Goal: Communication & Community: Answer question/provide support

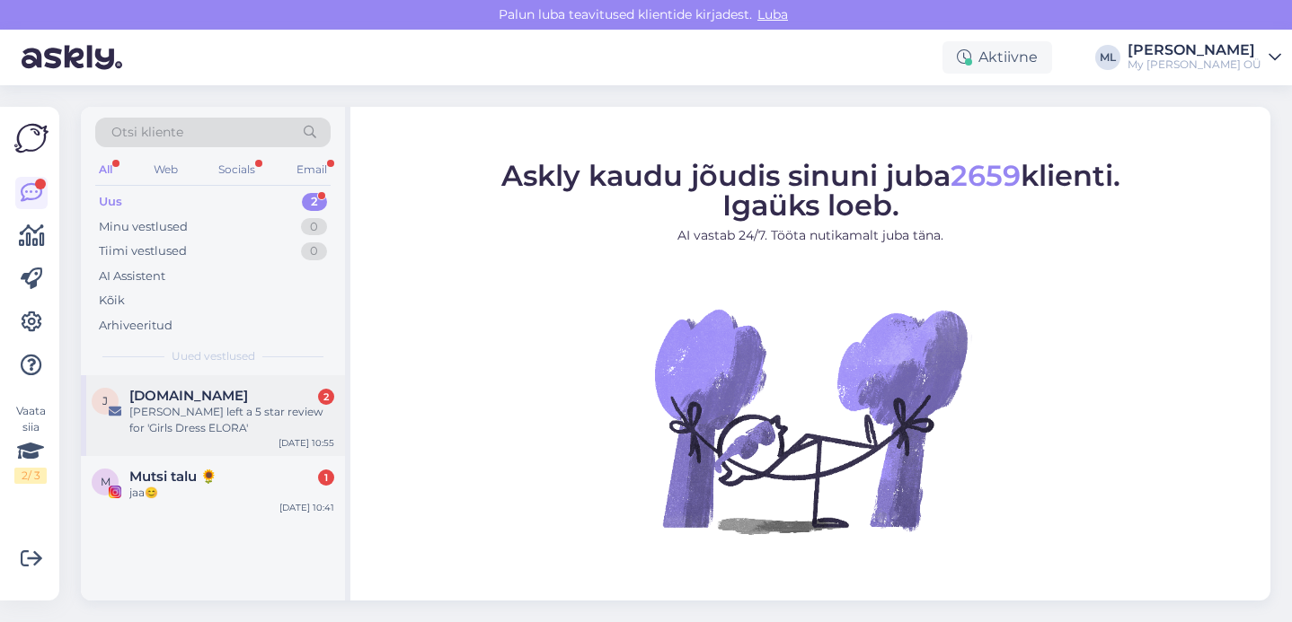
click at [182, 431] on div "Tereese left a 5 star review for 'Girls Dress ELORA'" at bounding box center [231, 420] width 205 height 32
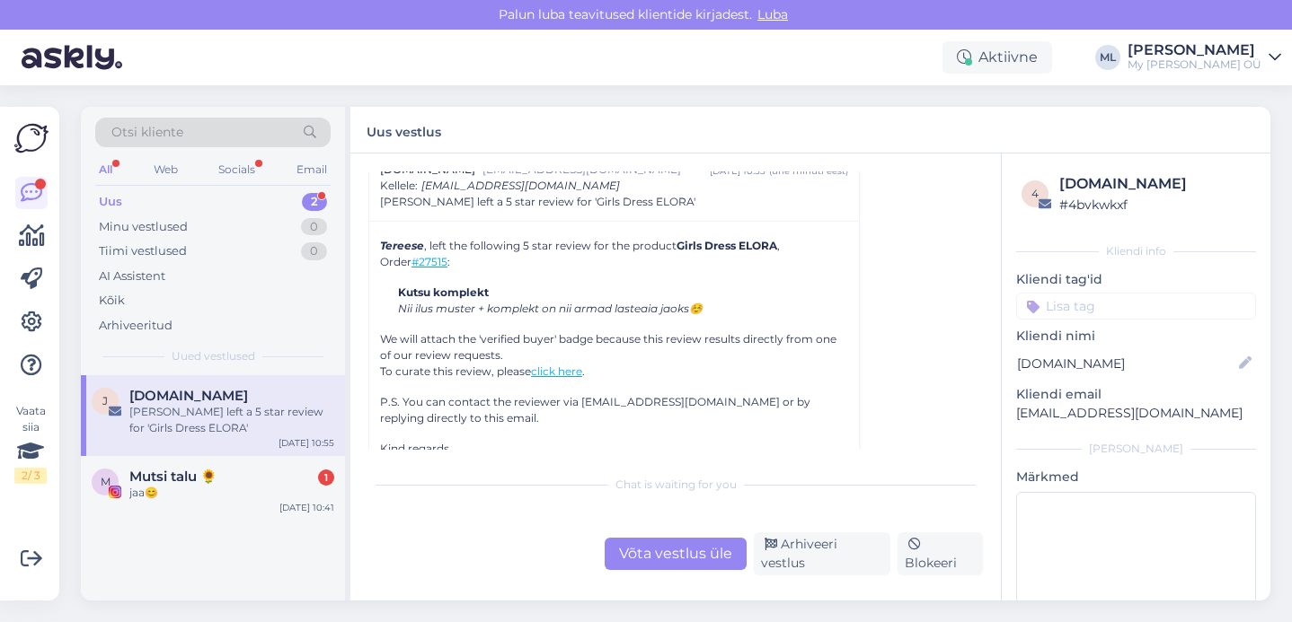
scroll to position [7734, 0]
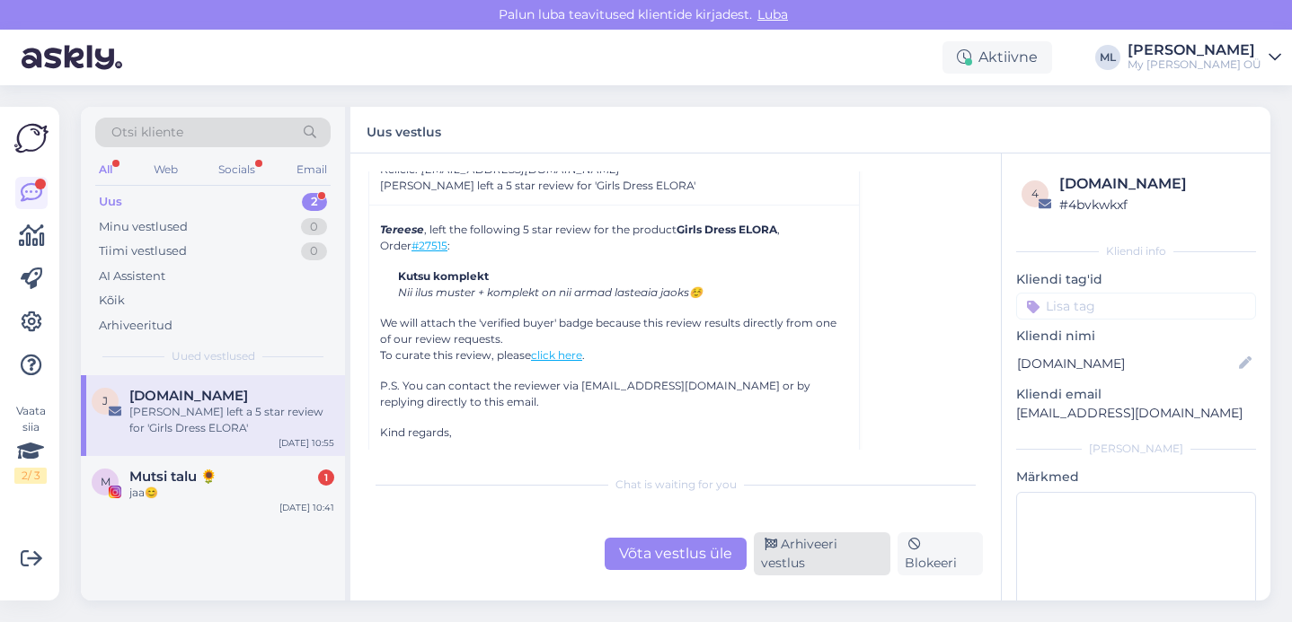
click at [796, 554] on div "Arhiveeri vestlus" at bounding box center [822, 554] width 137 height 43
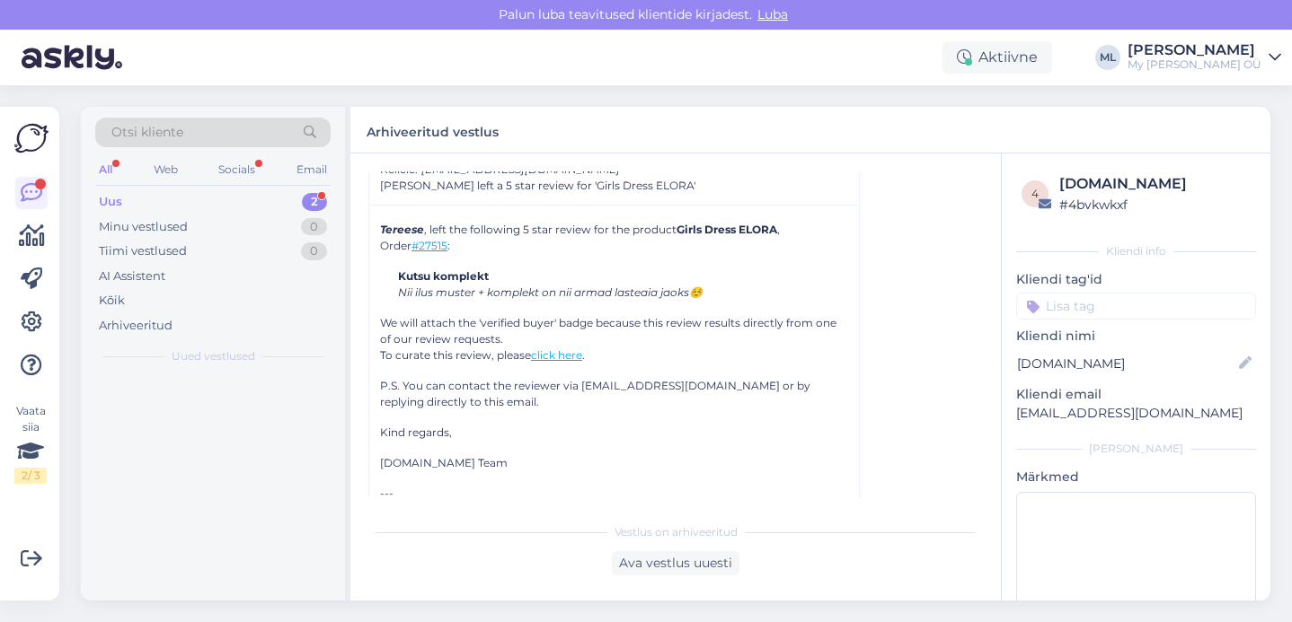
scroll to position [7696, 0]
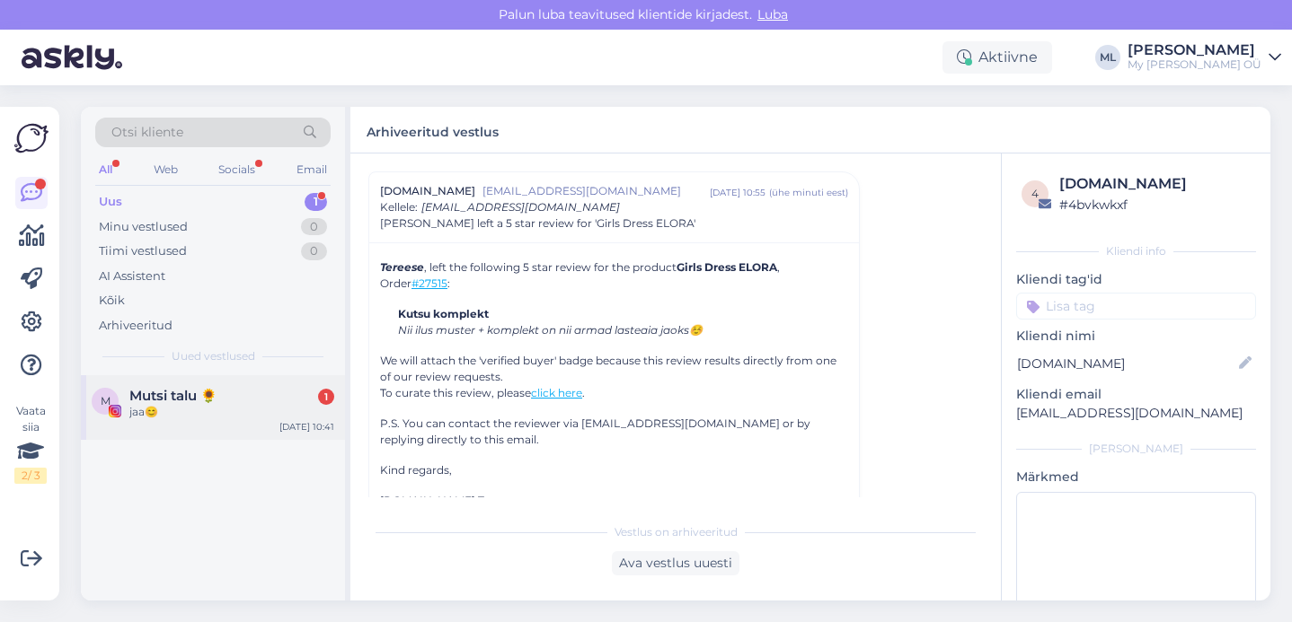
click at [220, 408] on div "jaa😊" at bounding box center [231, 412] width 205 height 16
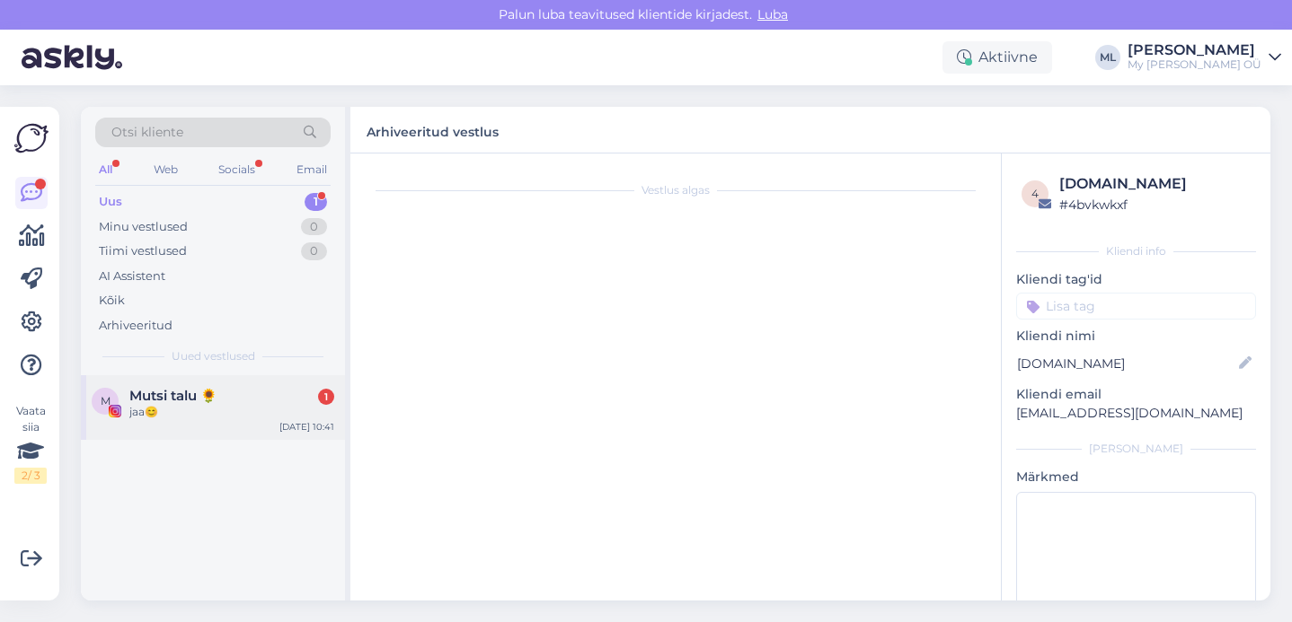
scroll to position [1490, 0]
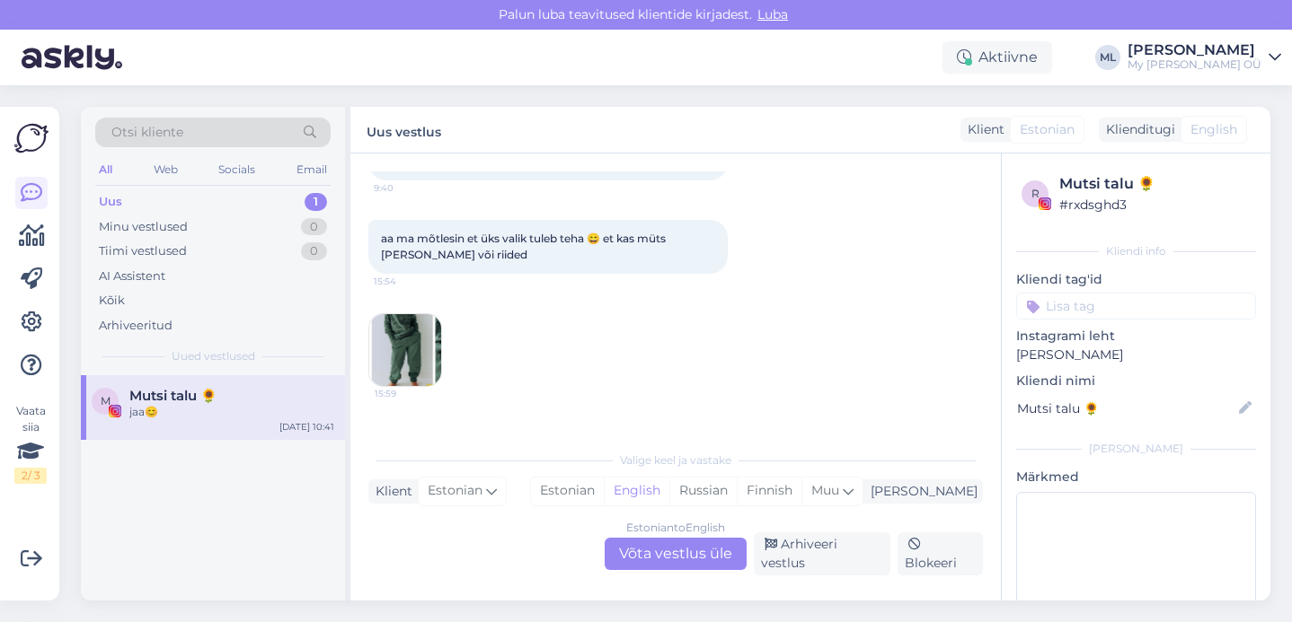
click at [617, 374] on div "15:59 15:59" at bounding box center [675, 407] width 614 height 226
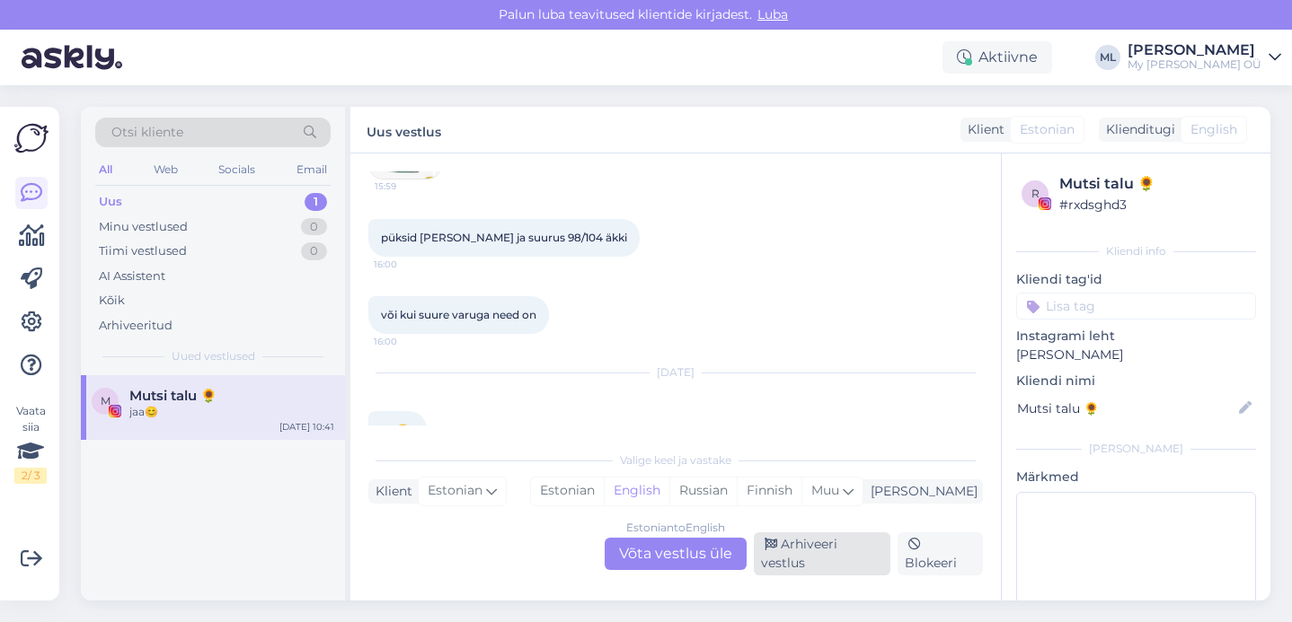
click at [773, 552] on icon at bounding box center [770, 545] width 13 height 13
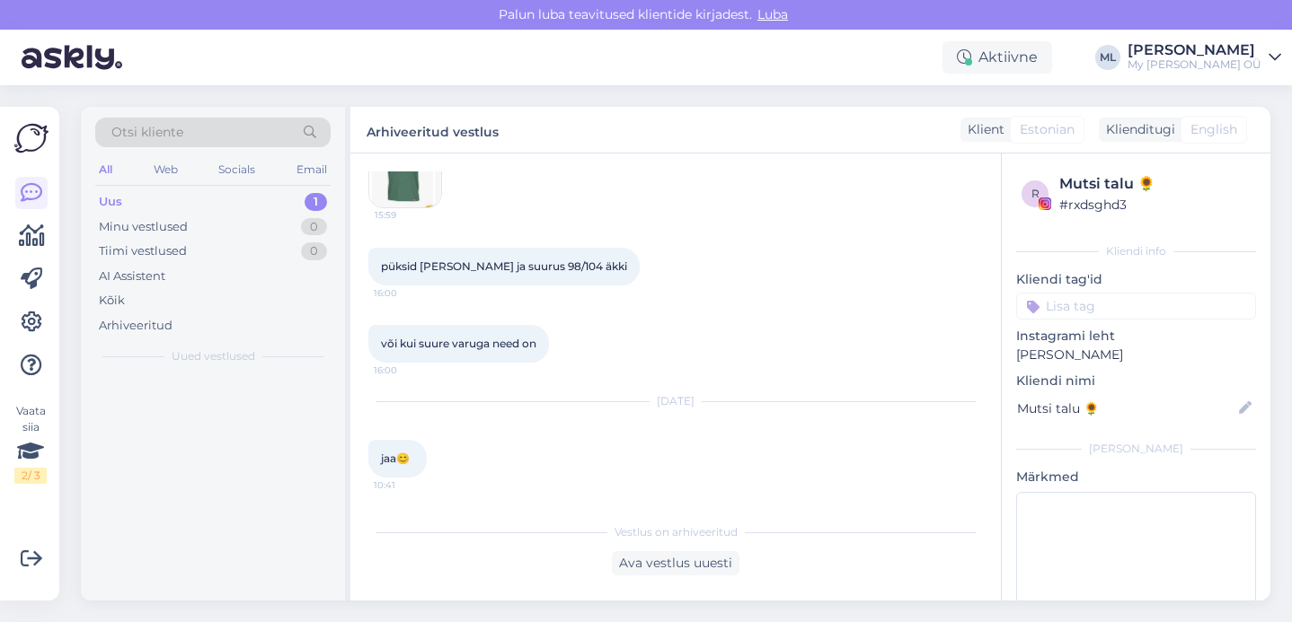
scroll to position [1429, 0]
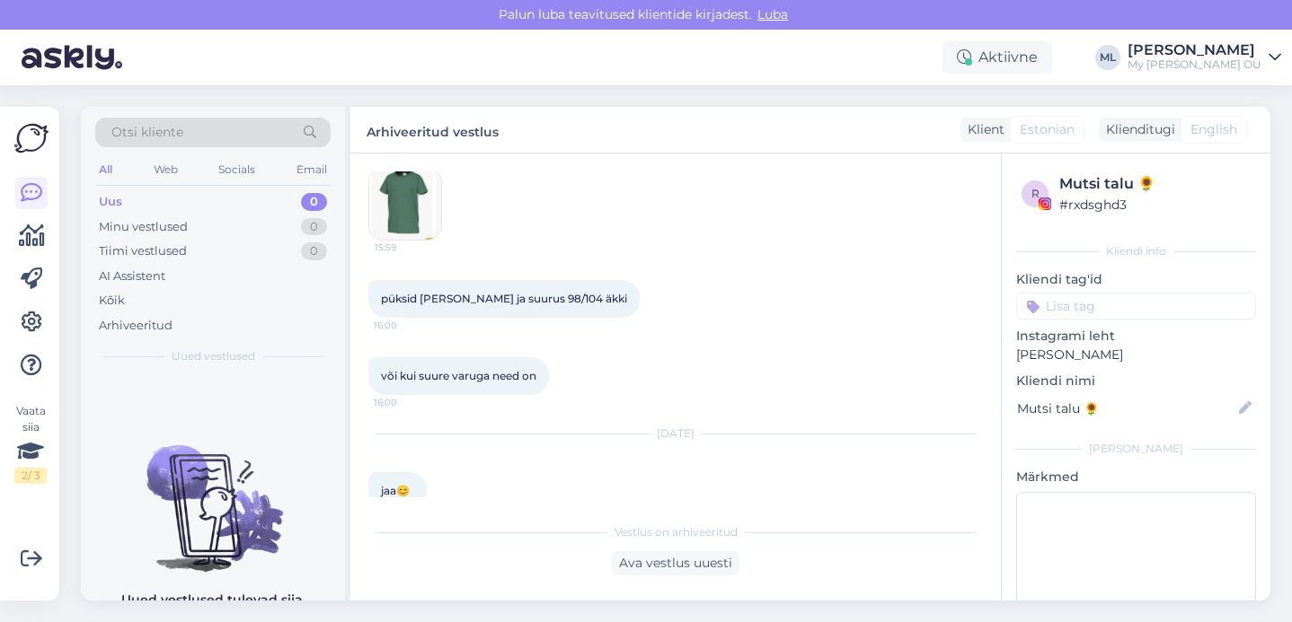
click at [166, 195] on div "Uus 0" at bounding box center [212, 202] width 235 height 25
click at [159, 232] on div "Minu vestlused" at bounding box center [143, 227] width 89 height 18
click at [125, 205] on div "Uus 1" at bounding box center [212, 202] width 235 height 25
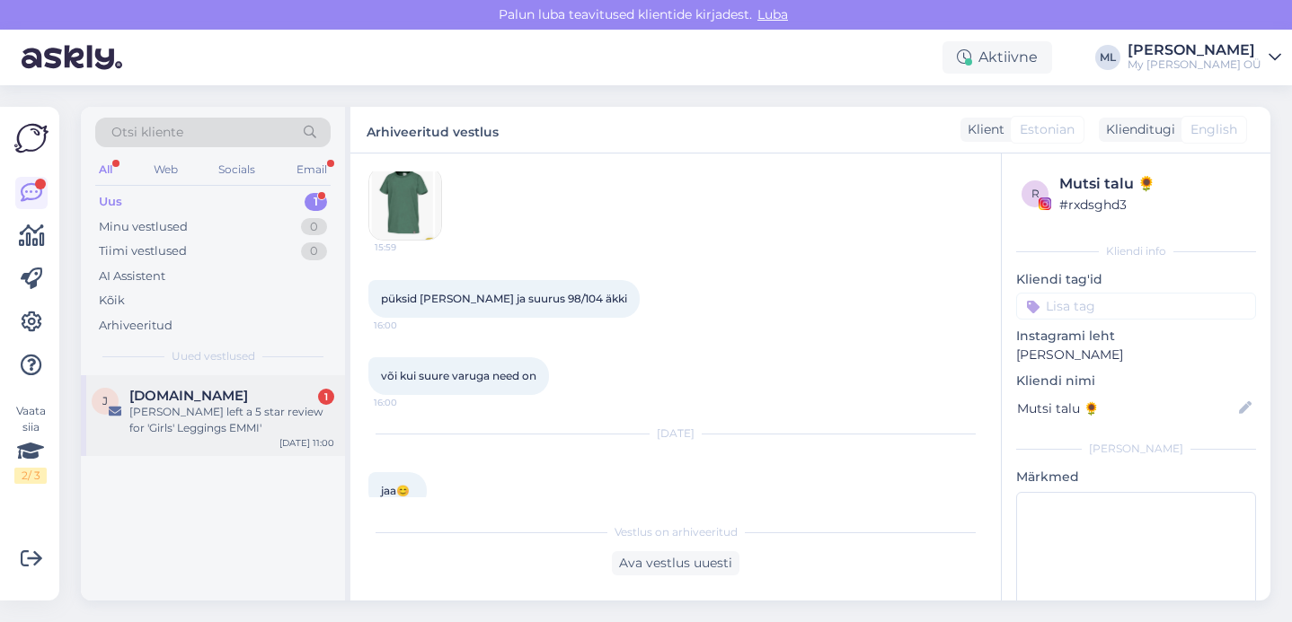
click at [168, 411] on div "Tereese left a 5 star review for 'Girls' Leggings EMMI'" at bounding box center [231, 420] width 205 height 32
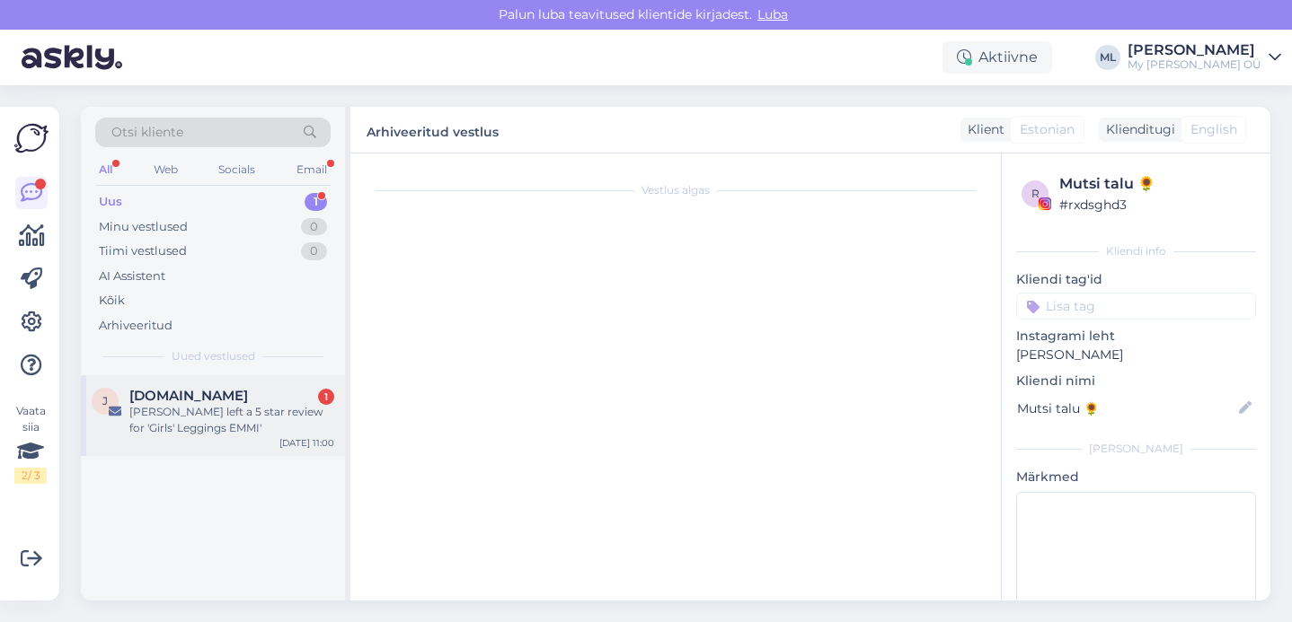
scroll to position [7536, 0]
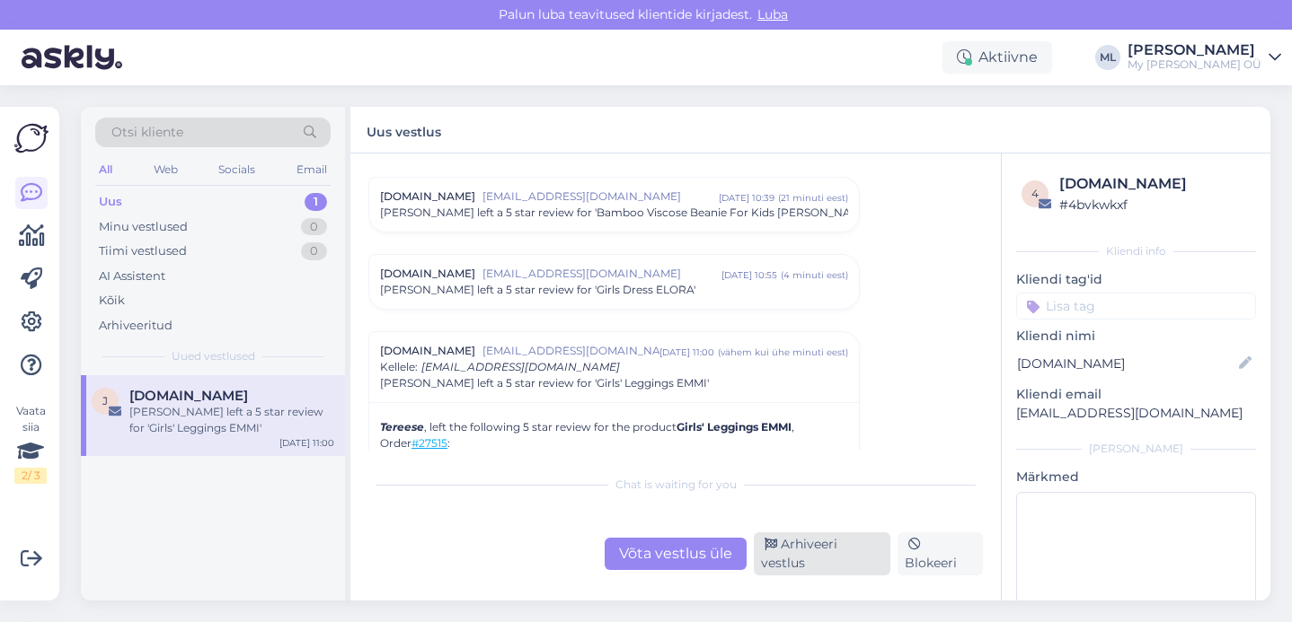
click at [778, 560] on div "Arhiveeri vestlus" at bounding box center [822, 554] width 137 height 43
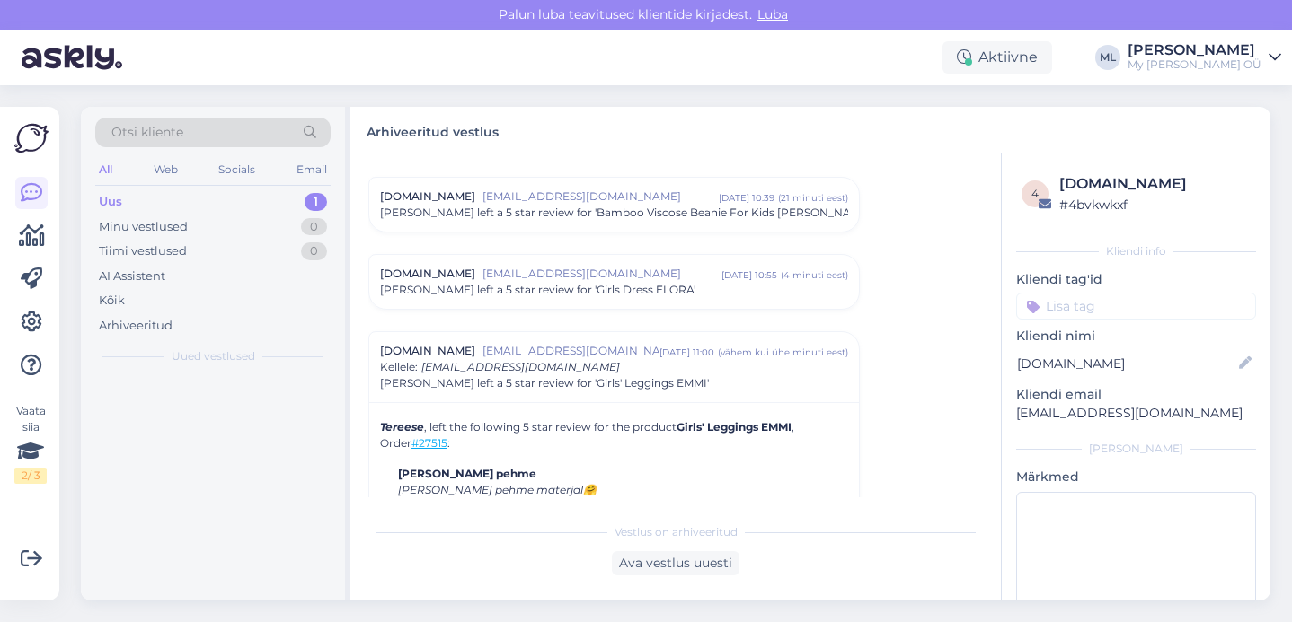
scroll to position [7696, 0]
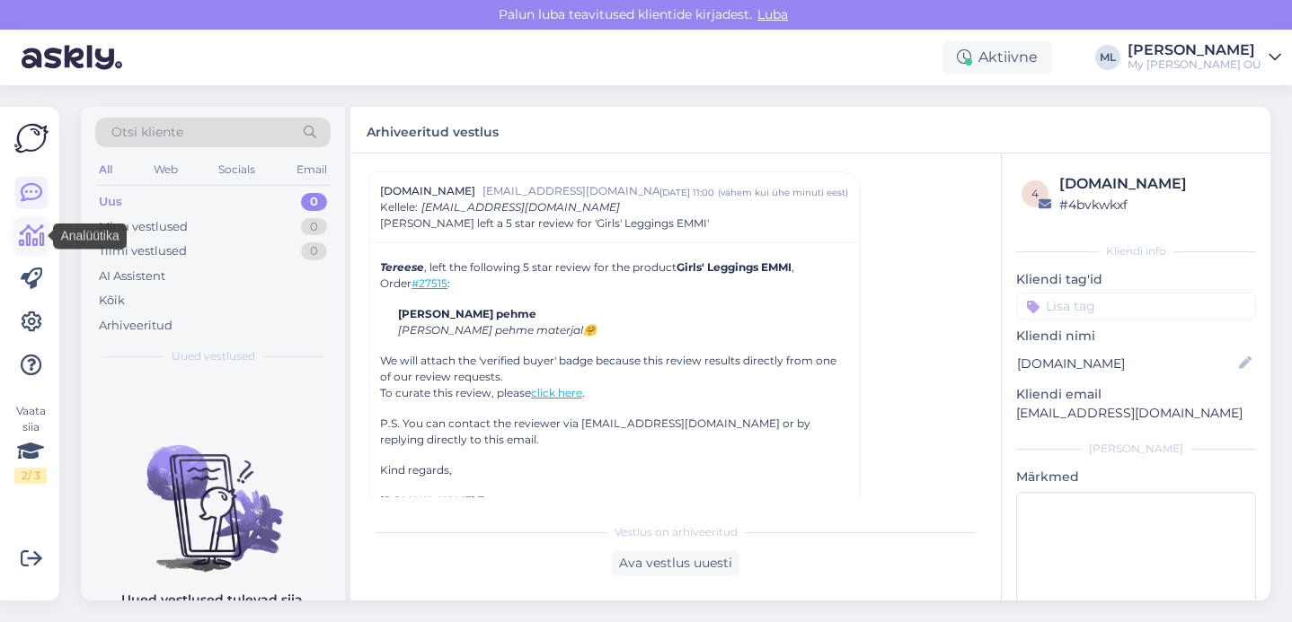
click at [29, 234] on icon at bounding box center [32, 236] width 26 height 22
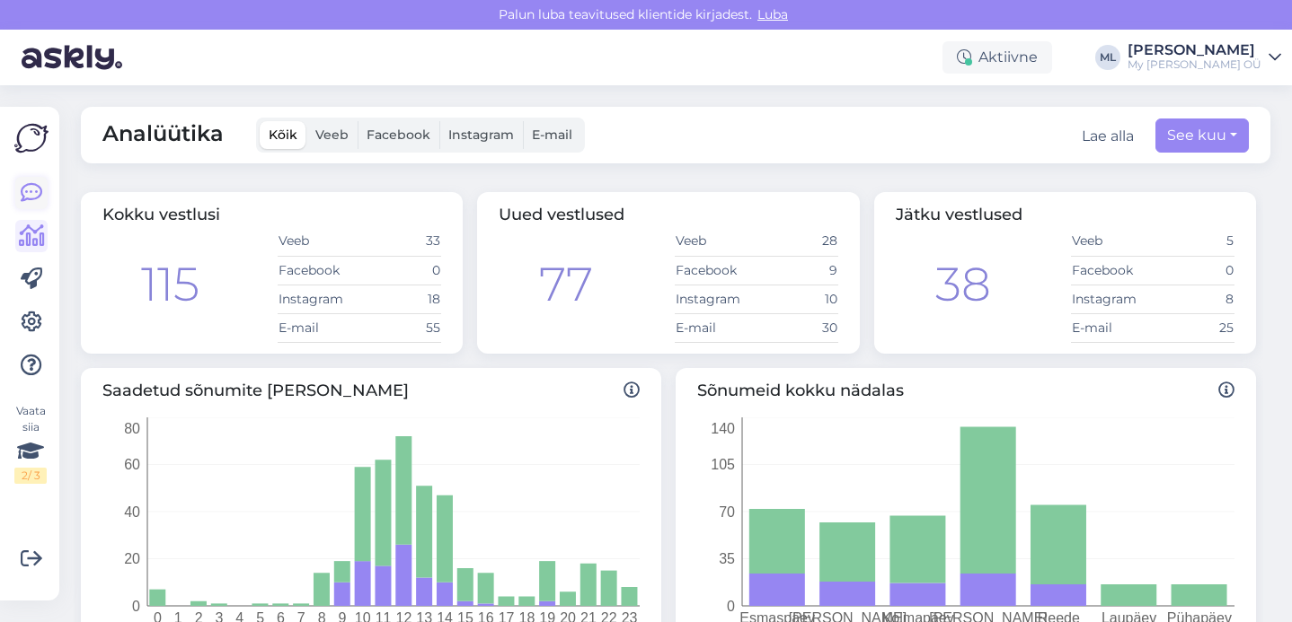
click at [31, 185] on icon at bounding box center [32, 193] width 22 height 22
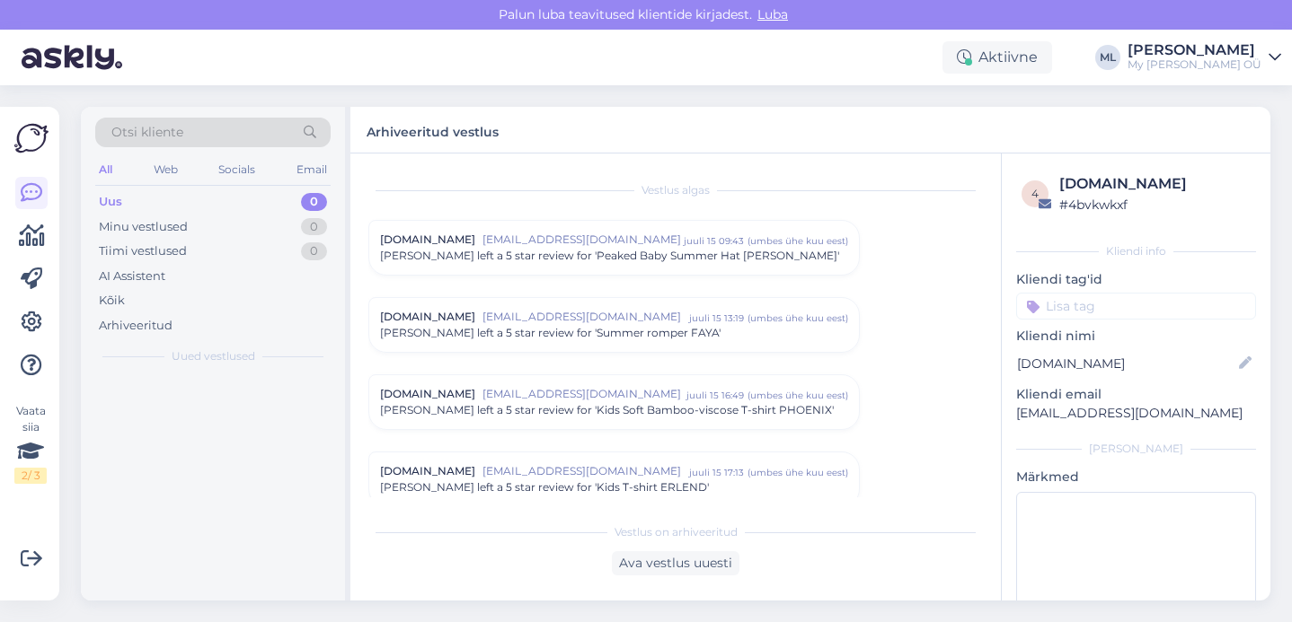
scroll to position [7696, 0]
